Goal: Information Seeking & Learning: Understand process/instructions

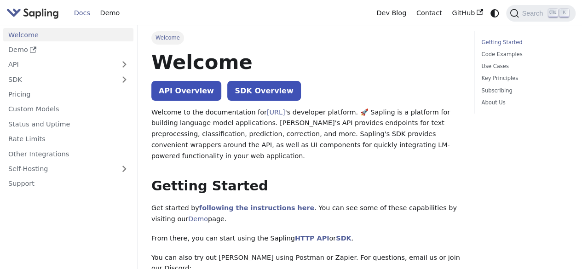
click at [498, 42] on link "Getting Started" at bounding box center [523, 42] width 84 height 9
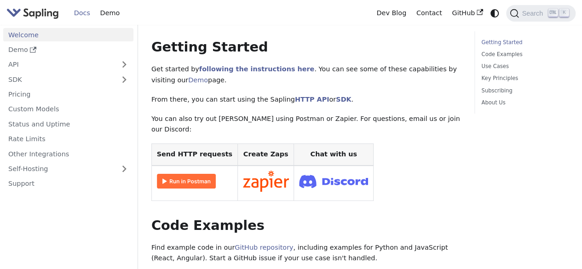
click at [497, 44] on link "Getting Started" at bounding box center [523, 42] width 84 height 9
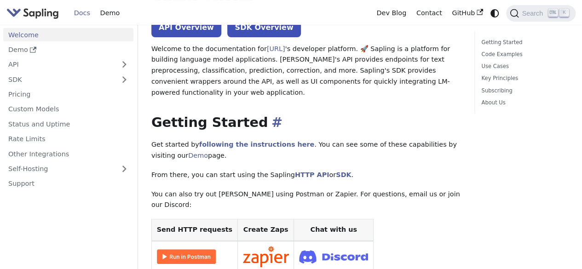
scroll to position [0, 0]
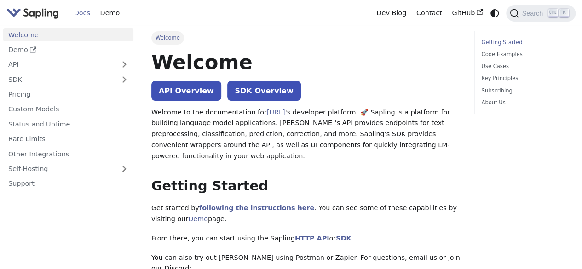
click at [486, 41] on link "Getting Started" at bounding box center [523, 42] width 84 height 9
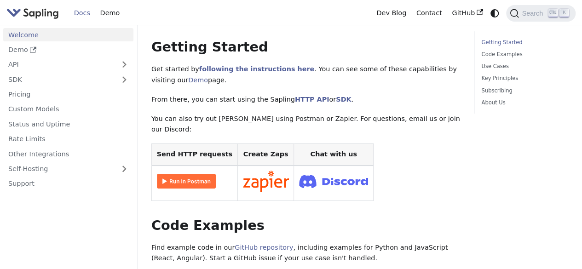
click at [486, 41] on link "Getting Started" at bounding box center [523, 42] width 84 height 9
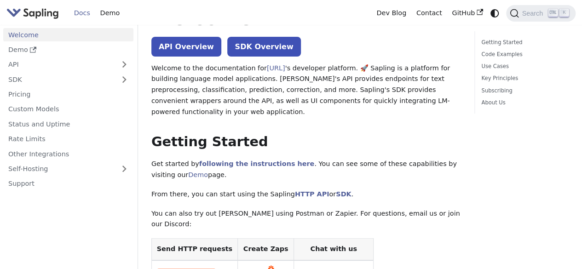
scroll to position [0, 0]
